Goal: Information Seeking & Learning: Learn about a topic

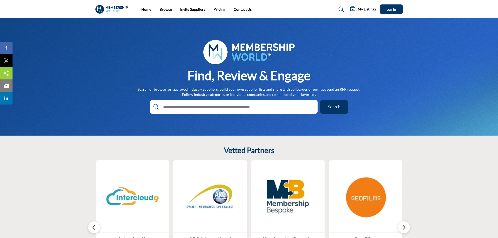
scroll to position [78, 0]
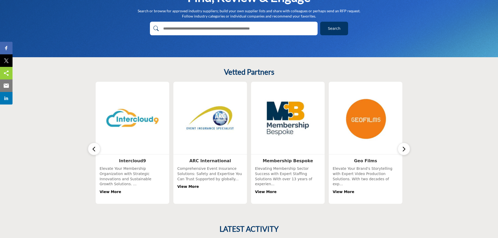
click at [404, 146] on icon "button" at bounding box center [404, 149] width 4 height 7
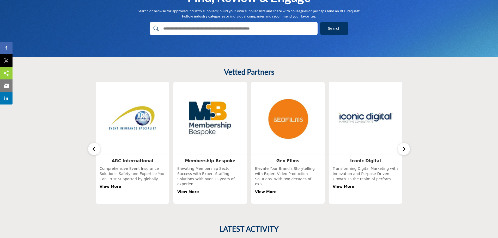
click at [404, 146] on icon "button" at bounding box center [404, 149] width 4 height 7
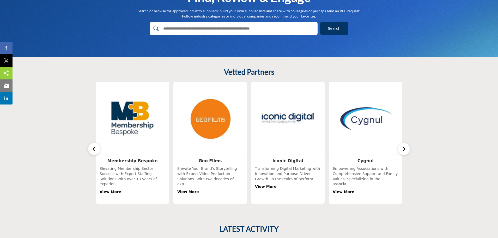
click at [404, 146] on icon "button" at bounding box center [404, 149] width 4 height 7
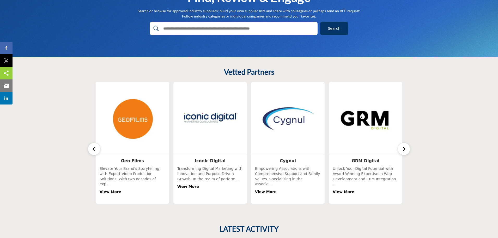
click at [404, 146] on icon "button" at bounding box center [404, 149] width 4 height 7
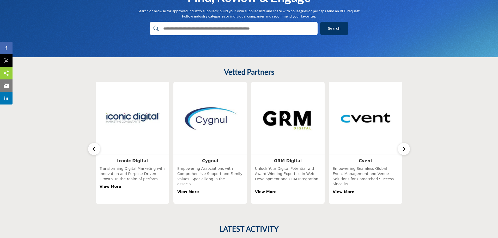
click at [404, 146] on icon "button" at bounding box center [404, 149] width 4 height 7
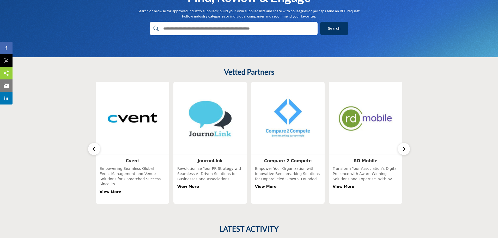
click at [404, 146] on icon "button" at bounding box center [404, 149] width 4 height 7
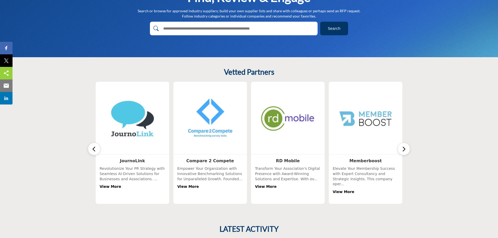
click at [404, 146] on icon "button" at bounding box center [404, 149] width 4 height 7
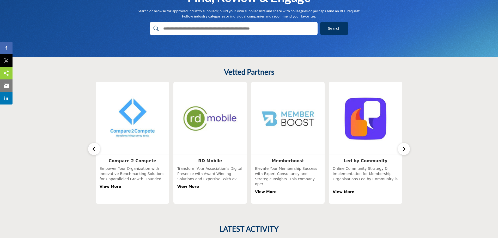
click at [404, 146] on icon "button" at bounding box center [404, 149] width 4 height 7
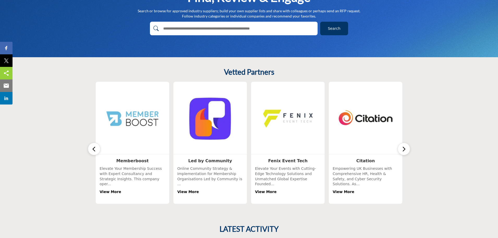
click at [404, 146] on icon "button" at bounding box center [404, 149] width 4 height 7
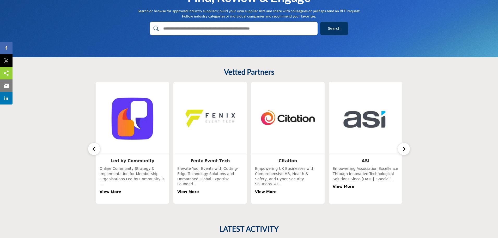
click at [404, 146] on icon "button" at bounding box center [404, 149] width 4 height 7
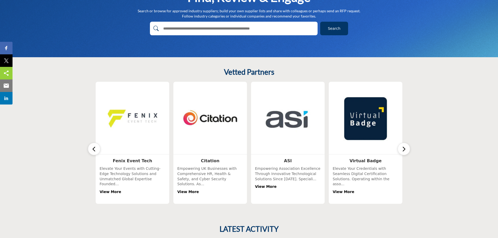
click at [404, 146] on icon "button" at bounding box center [404, 149] width 4 height 7
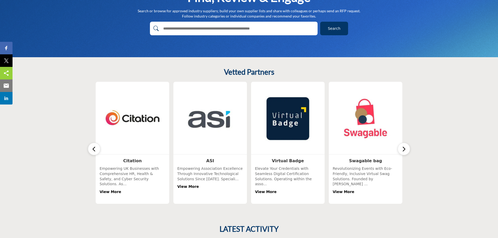
click at [404, 146] on icon "button" at bounding box center [404, 149] width 4 height 7
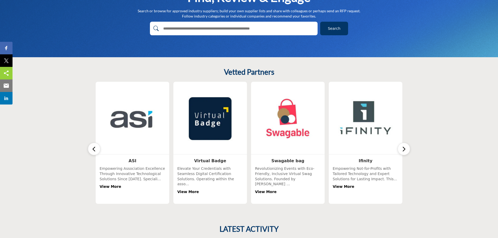
click at [404, 146] on icon "button" at bounding box center [404, 149] width 4 height 7
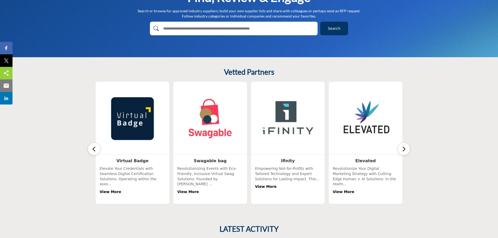
click at [404, 146] on icon "button" at bounding box center [404, 149] width 4 height 7
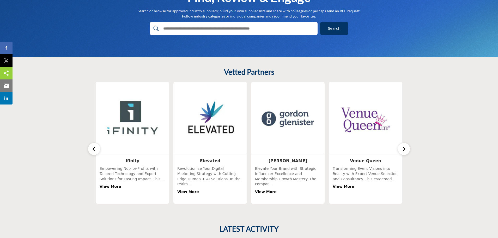
click at [404, 146] on icon "button" at bounding box center [404, 149] width 4 height 7
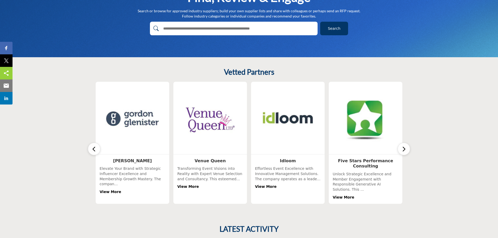
click at [404, 146] on icon "button" at bounding box center [404, 149] width 4 height 7
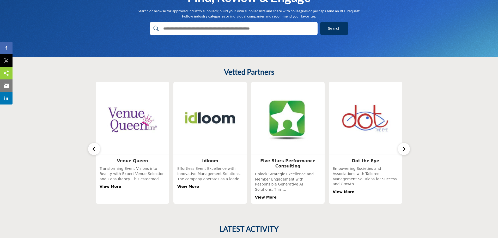
click at [404, 146] on icon "button" at bounding box center [404, 149] width 4 height 7
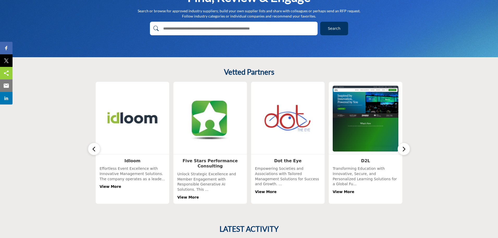
click at [404, 146] on icon "button" at bounding box center [404, 149] width 4 height 7
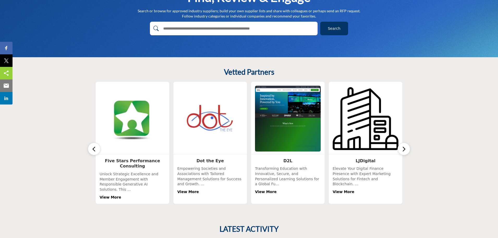
click at [404, 146] on icon "button" at bounding box center [404, 149] width 4 height 7
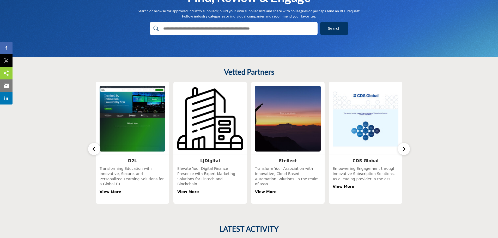
click at [404, 146] on icon "button" at bounding box center [404, 149] width 4 height 7
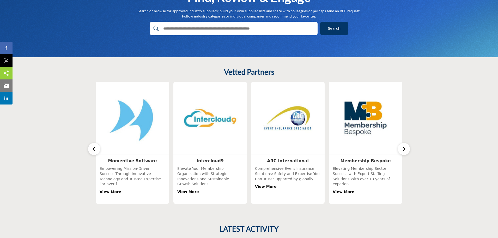
click at [95, 146] on icon "button" at bounding box center [94, 149] width 4 height 7
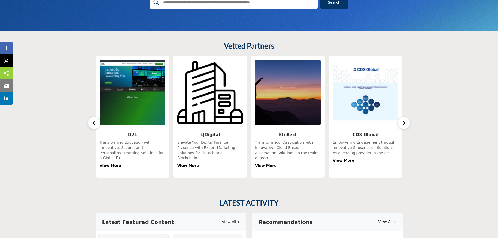
scroll to position [52, 0]
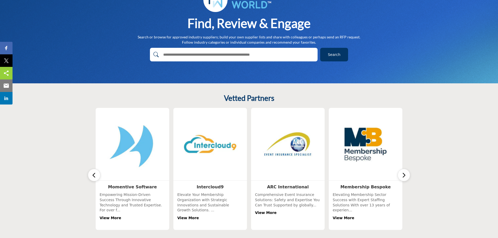
click at [95, 172] on icon "button" at bounding box center [94, 175] width 4 height 7
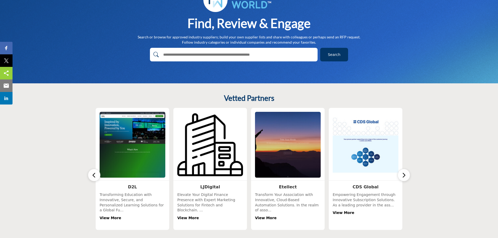
click at [95, 172] on icon "button" at bounding box center [94, 175] width 4 height 7
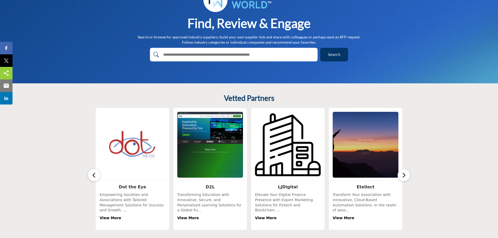
click at [95, 172] on icon "button" at bounding box center [94, 175] width 4 height 7
click at [404, 172] on icon "button" at bounding box center [404, 175] width 4 height 7
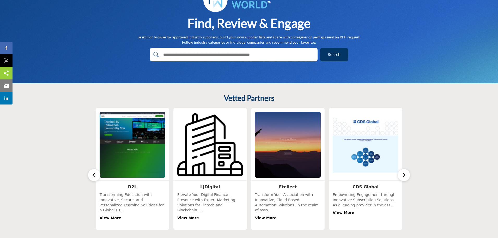
click at [302, 155] on img at bounding box center [288, 144] width 69 height 69
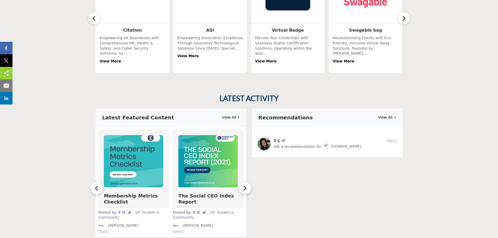
scroll to position [130, 0]
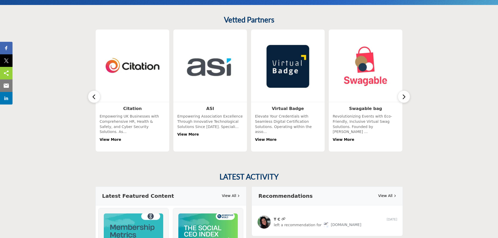
click at [205, 85] on img at bounding box center [210, 66] width 69 height 69
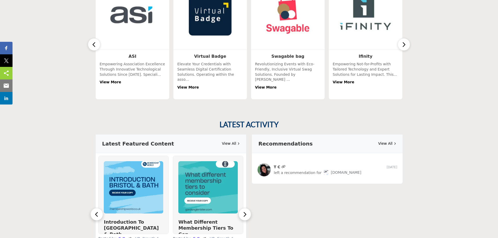
scroll to position [209, 0]
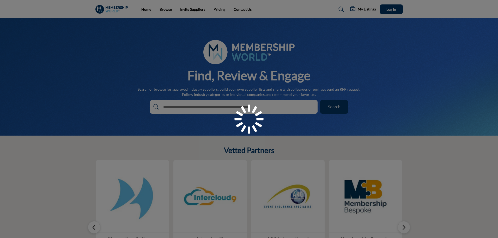
scroll to position [52, 0]
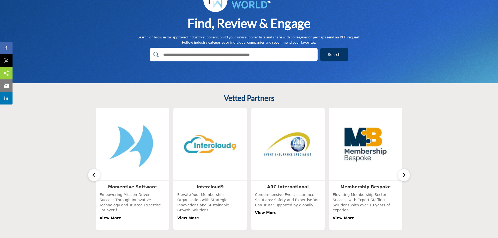
click at [412, 169] on section "Vetted Partners" at bounding box center [249, 161] width 498 height 157
click at [407, 169] on button "button" at bounding box center [404, 175] width 13 height 13
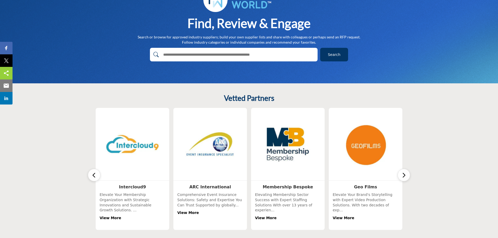
click at [407, 169] on button "button" at bounding box center [404, 175] width 13 height 13
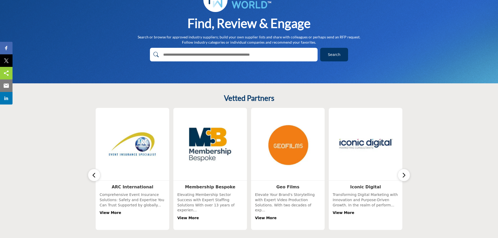
click at [407, 169] on button "button" at bounding box center [404, 175] width 13 height 13
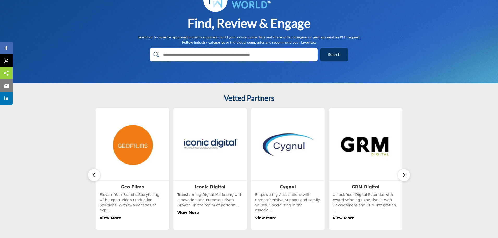
click at [407, 169] on button "button" at bounding box center [404, 175] width 13 height 13
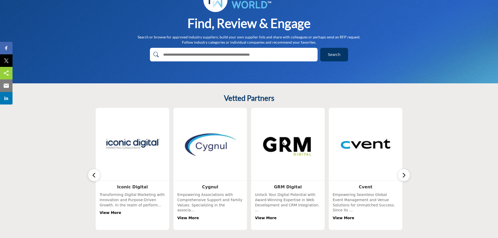
click at [407, 169] on button "button" at bounding box center [404, 175] width 13 height 13
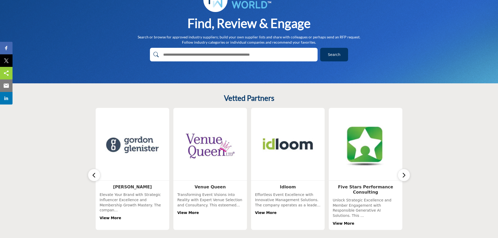
scroll to position [0, 0]
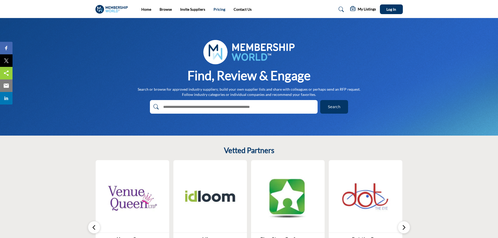
click at [218, 9] on link "Pricing" at bounding box center [220, 9] width 12 height 4
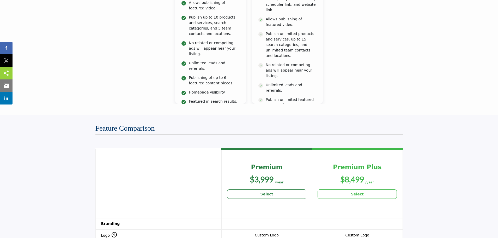
scroll to position [125, 0]
